Goal: Register for event/course

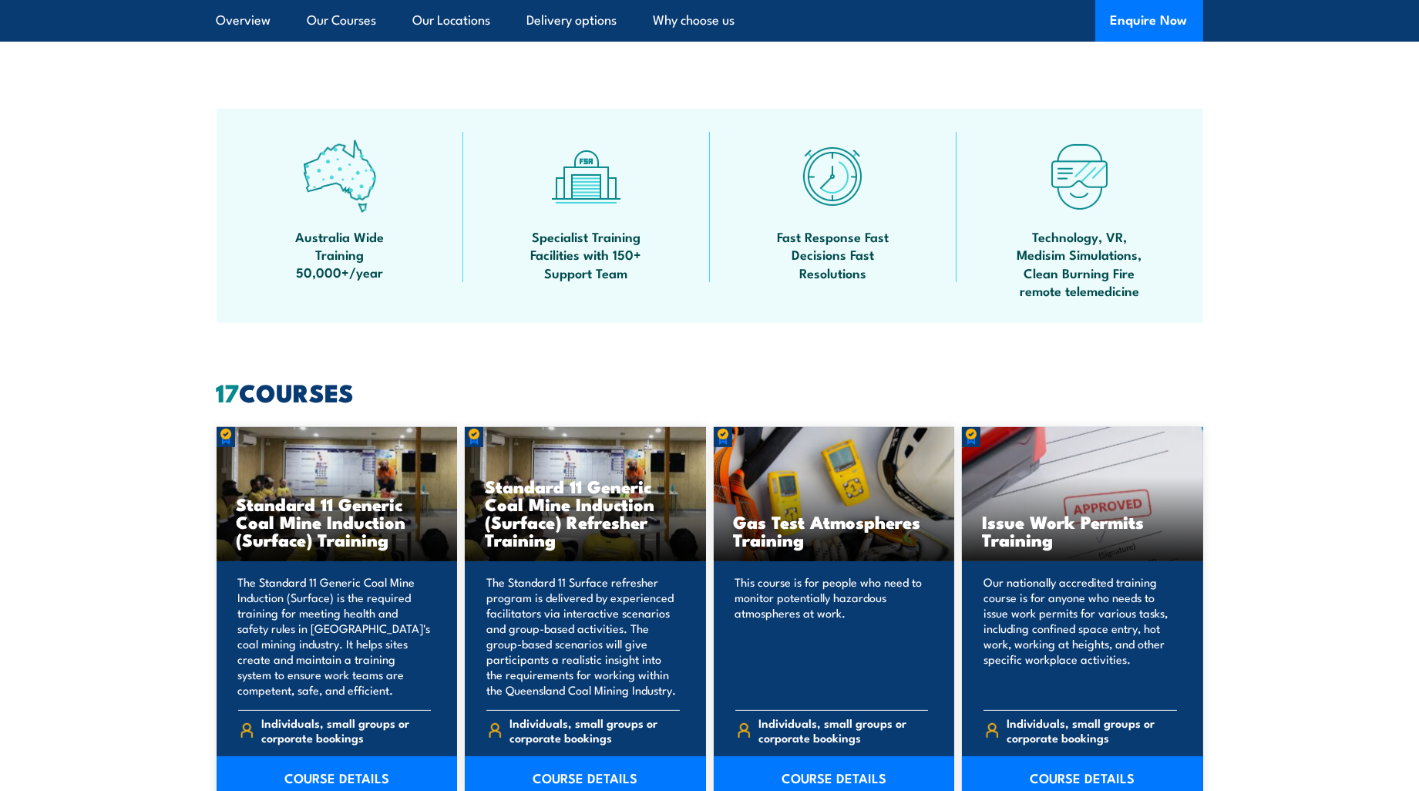
scroll to position [1028, 0]
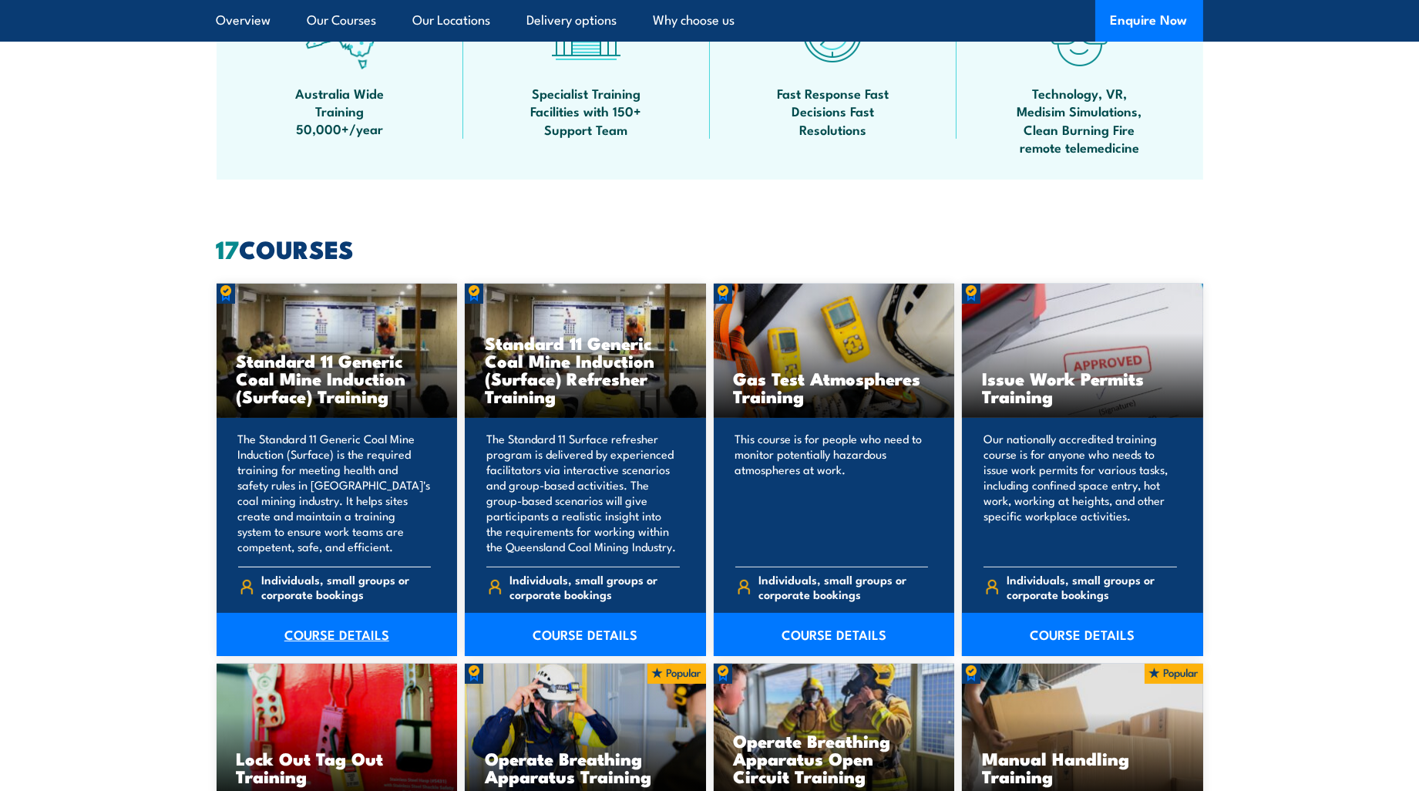
click at [330, 635] on link "COURSE DETAILS" at bounding box center [337, 634] width 241 height 43
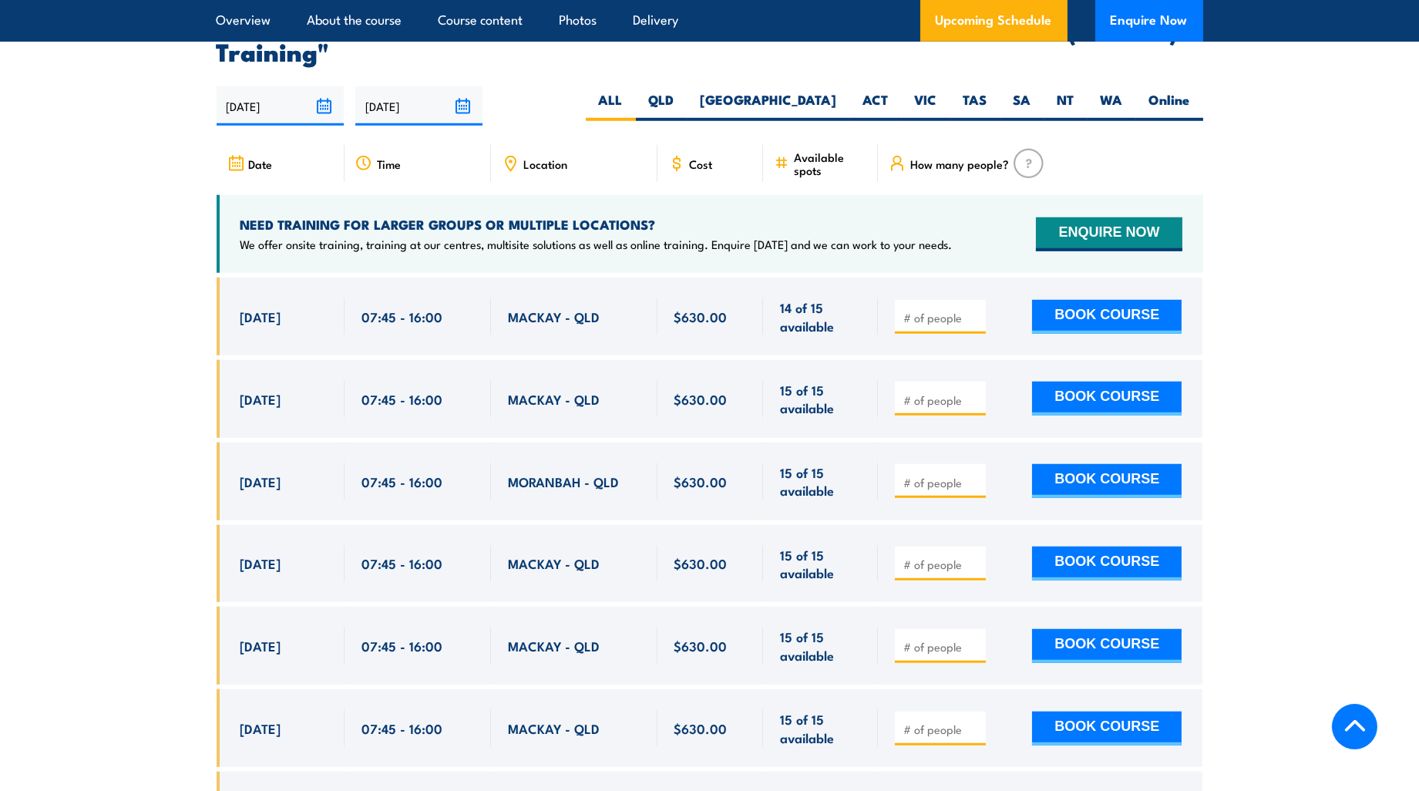
scroll to position [2826, 0]
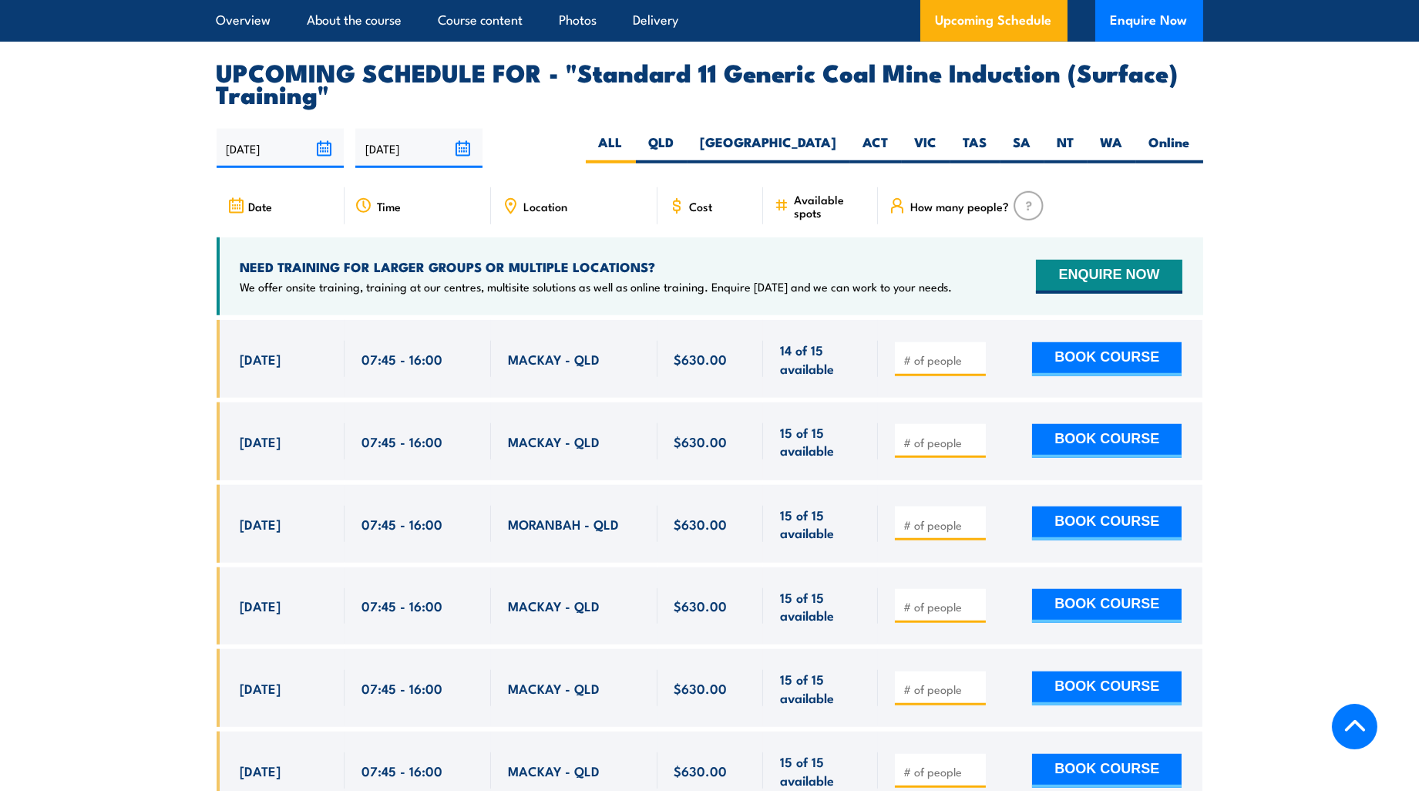
drag, startPoint x: 237, startPoint y: 371, endPoint x: 887, endPoint y: 375, distance: 649.2
click at [887, 375] on div "[DATE] 07:45 - 07:45" at bounding box center [710, 359] width 987 height 78
click at [550, 397] on div "MACKAY - QLD" at bounding box center [574, 359] width 167 height 78
drag, startPoint x: 239, startPoint y: 368, endPoint x: 324, endPoint y: 382, distance: 86.1
click at [324, 382] on div "[DATE] 07:45 - 07:45" at bounding box center [281, 359] width 128 height 78
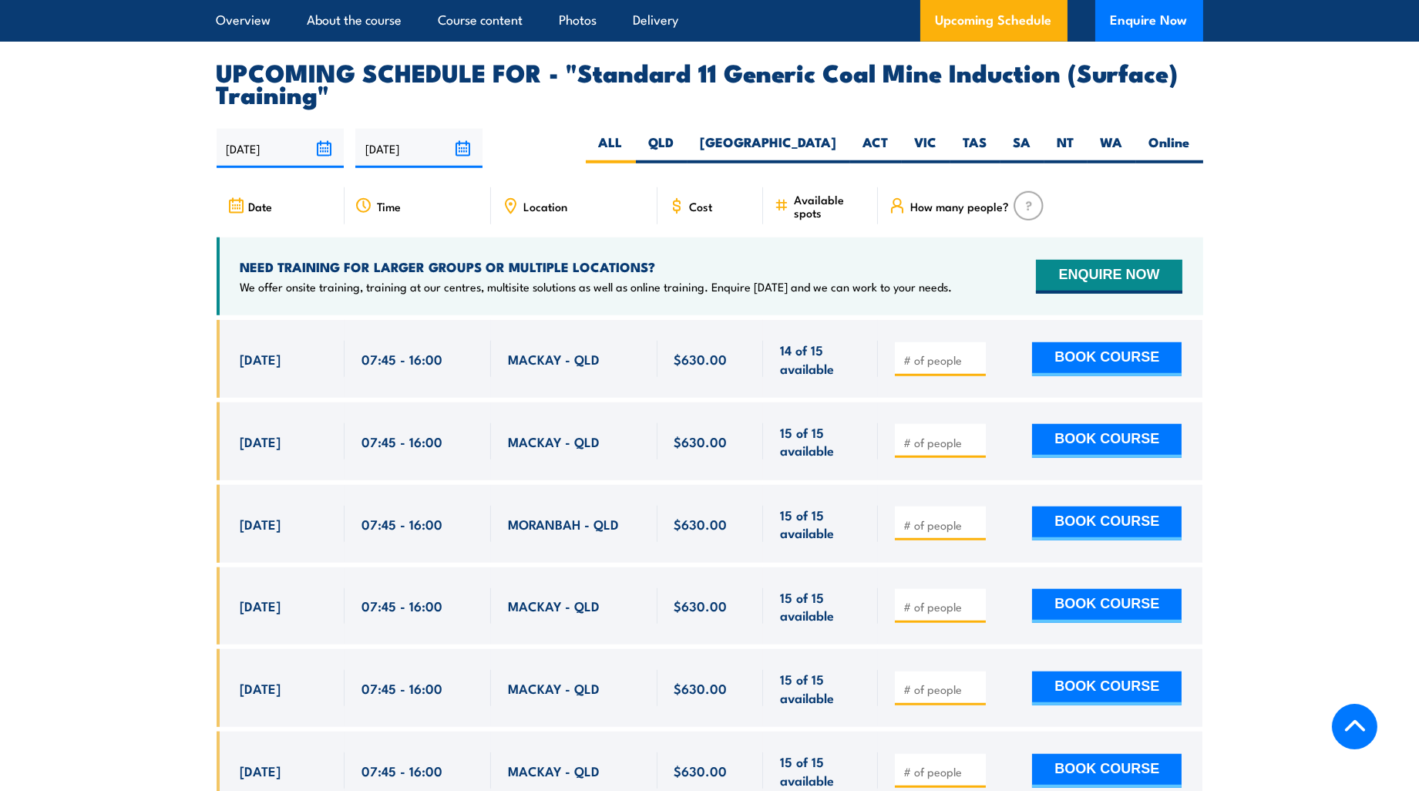
drag, startPoint x: 324, startPoint y: 382, endPoint x: 272, endPoint y: 392, distance: 52.5
click at [272, 392] on div "[DATE] 07:45 - 07:45" at bounding box center [281, 359] width 128 height 78
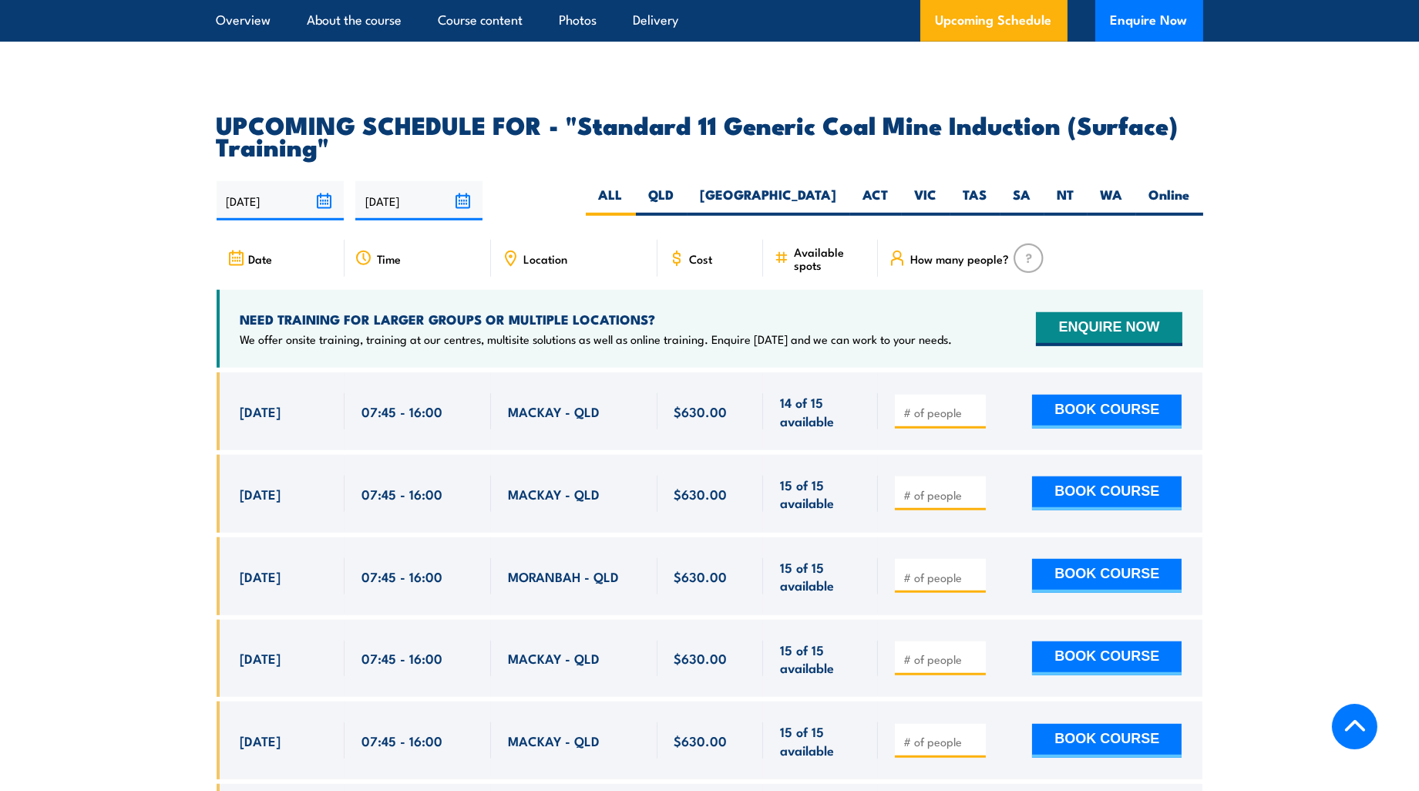
scroll to position [2741, 0]
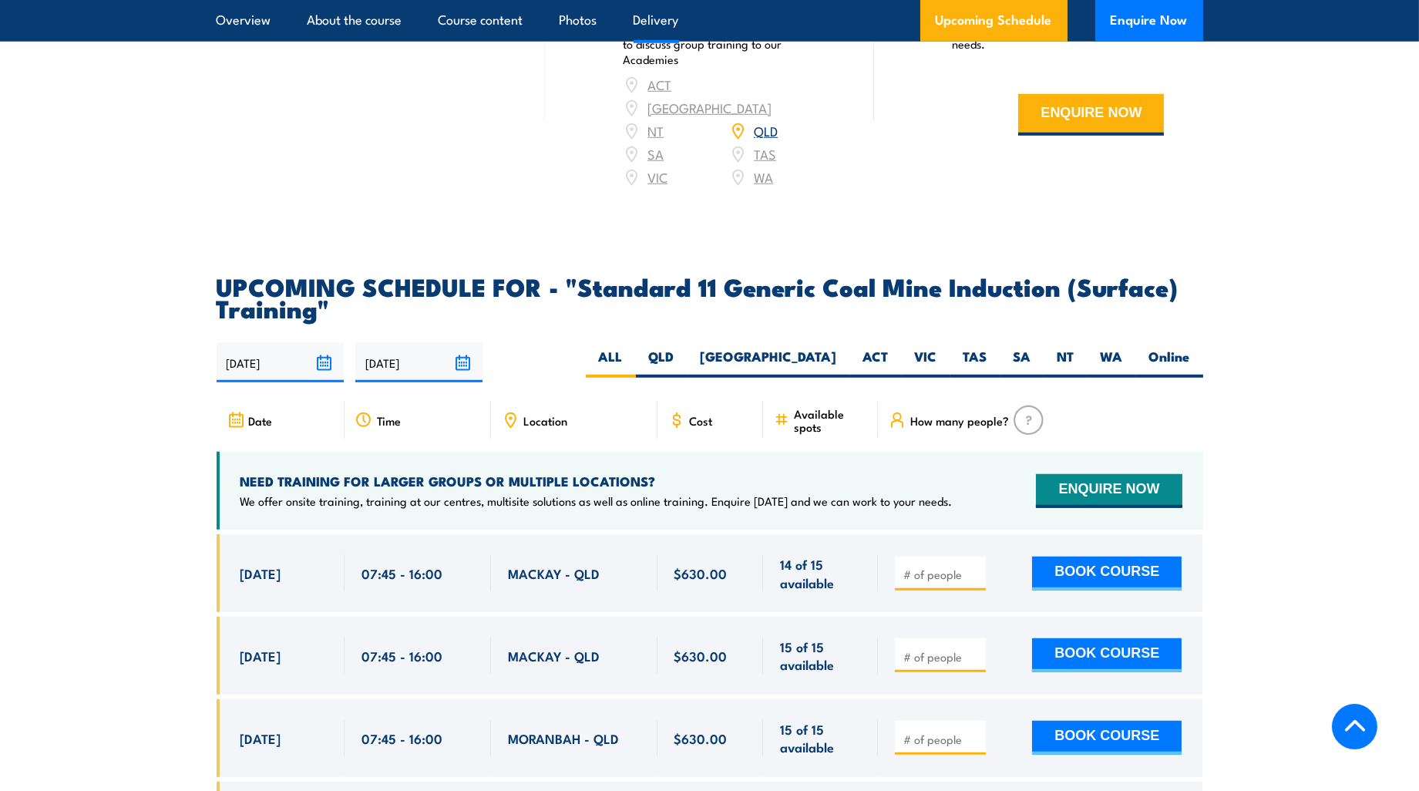
scroll to position [2570, 0]
